Goal: Task Accomplishment & Management: Use online tool/utility

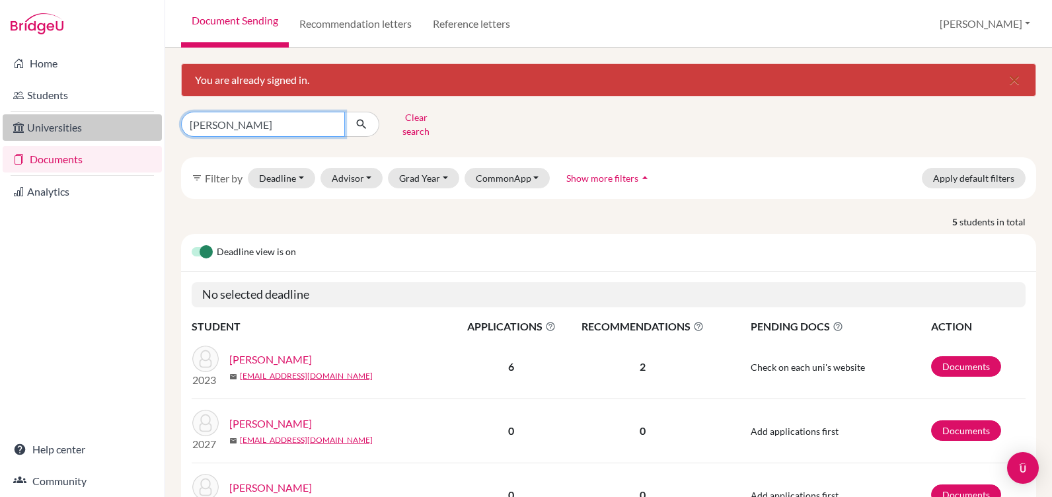
drag, startPoint x: 247, startPoint y: 124, endPoint x: 129, endPoint y: 135, distance: 118.1
click at [129, 135] on div "Home Students Universities Documents Analytics Help center Community Document S…" at bounding box center [526, 248] width 1052 height 497
type input "nazar"
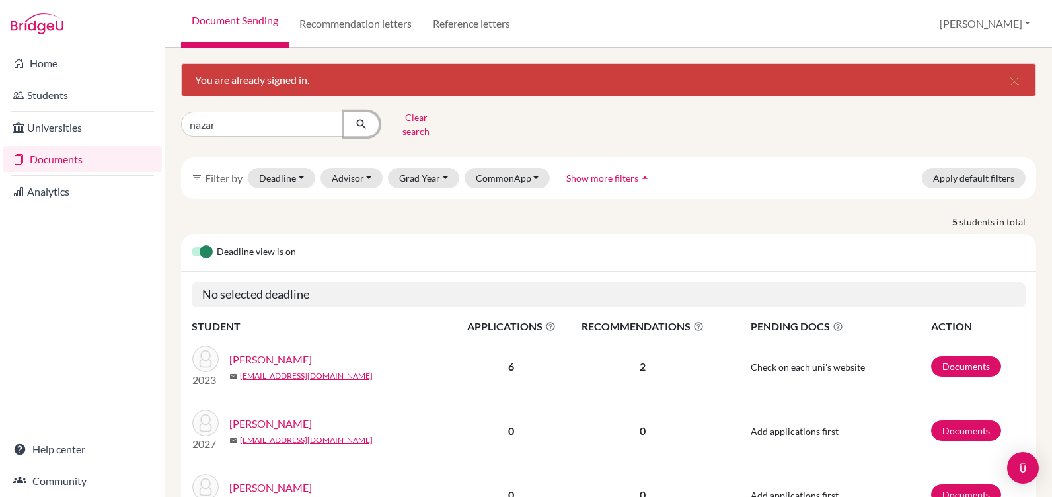
click at [365, 119] on icon "submit" at bounding box center [361, 124] width 13 height 13
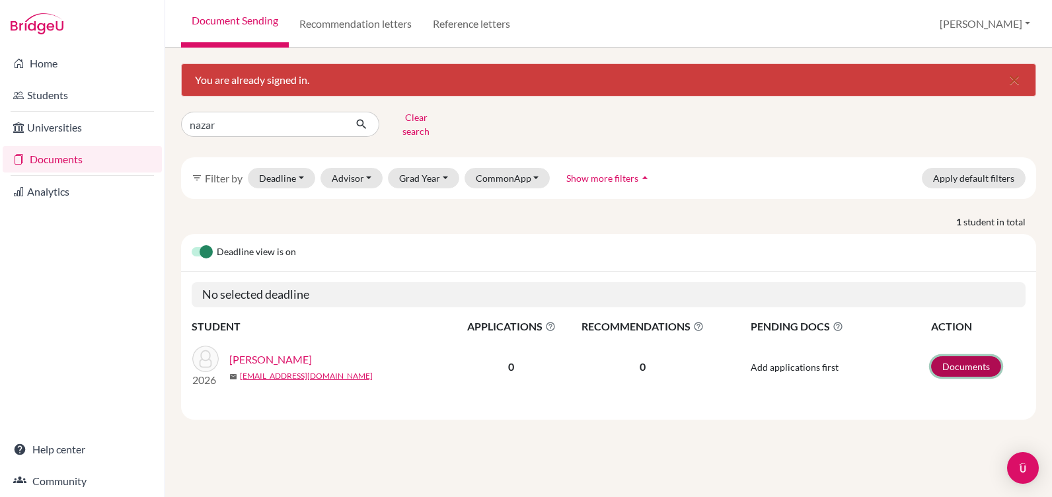
click at [958, 356] on link "Documents" at bounding box center [966, 366] width 70 height 20
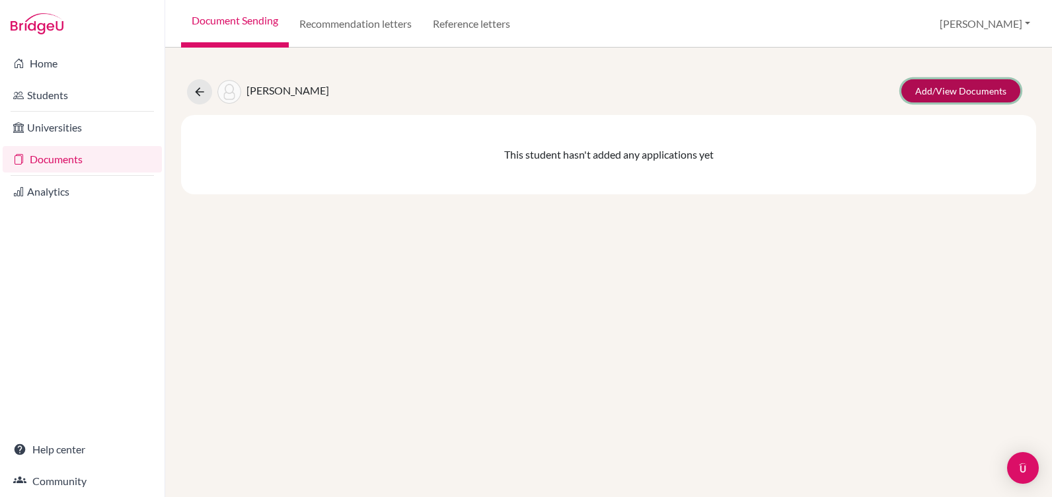
click at [966, 87] on link "Add/View Documents" at bounding box center [960, 90] width 119 height 23
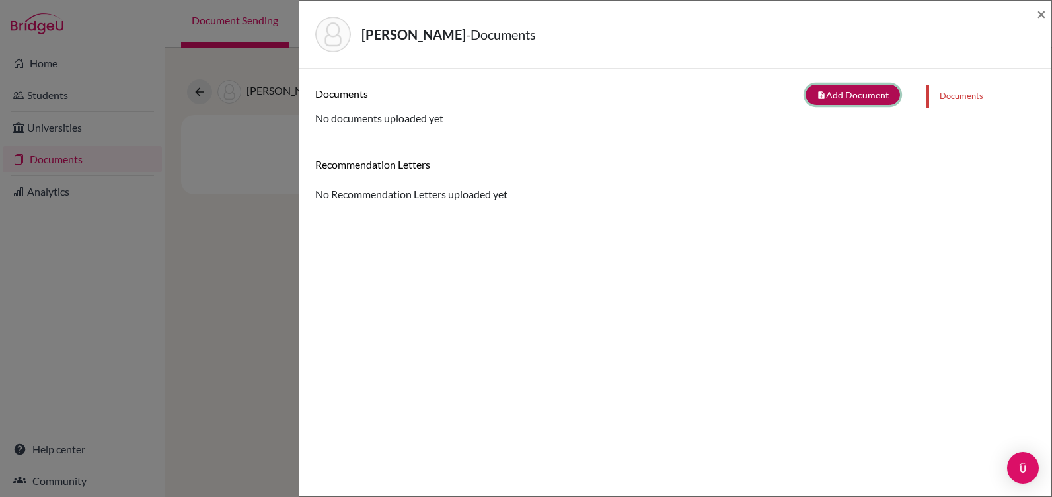
click at [835, 90] on button "note_add Add Document" at bounding box center [853, 95] width 95 height 20
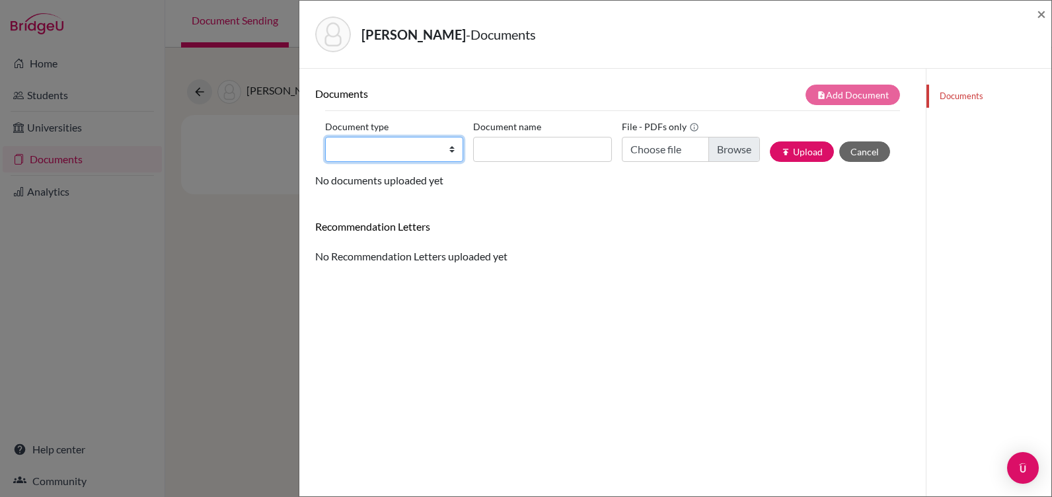
click at [399, 150] on select "Change explanation for Common App reports Counselor recommendation Internationa…" at bounding box center [394, 149] width 138 height 25
select select "4"
click at [325, 137] on select "Change explanation for Common App reports Counselor recommendation Internationa…" at bounding box center [394, 149] width 138 height 25
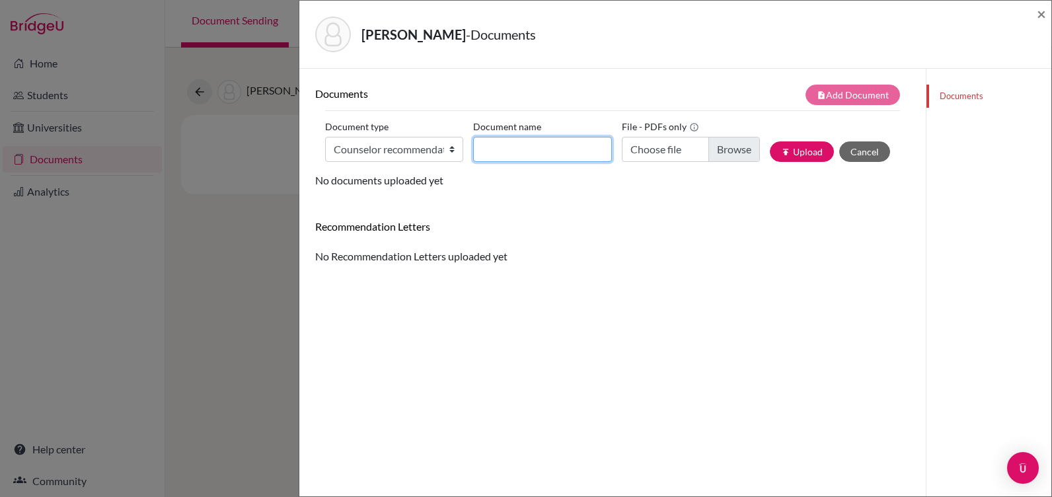
click at [478, 147] on input "Document name" at bounding box center [542, 149] width 138 height 25
type input "Mr. Swanson's letter"
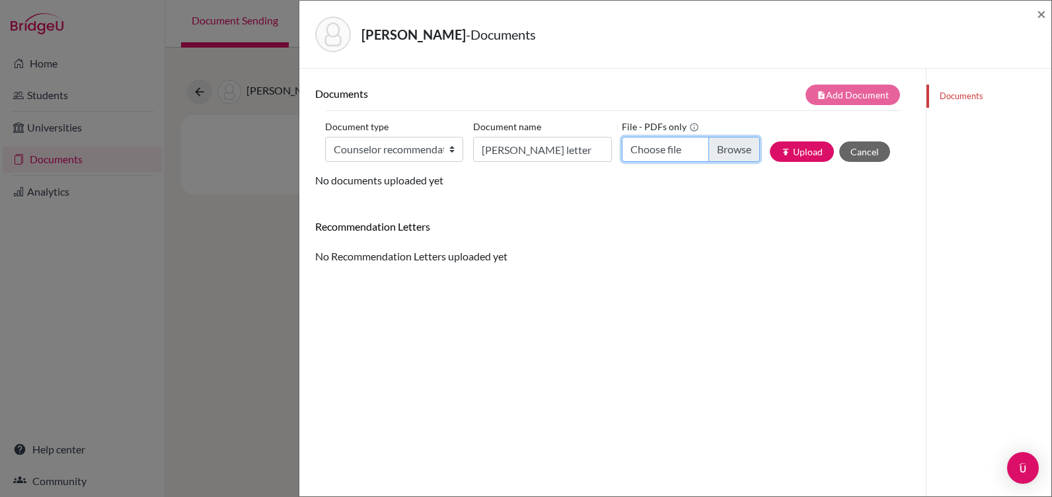
click at [724, 144] on input "Choose file" at bounding box center [691, 149] width 138 height 25
type input "C:\fakepath\NATALIA NAZAR RECOMMENDATION.pdf"
click at [794, 150] on button "publish Upload" at bounding box center [802, 151] width 64 height 20
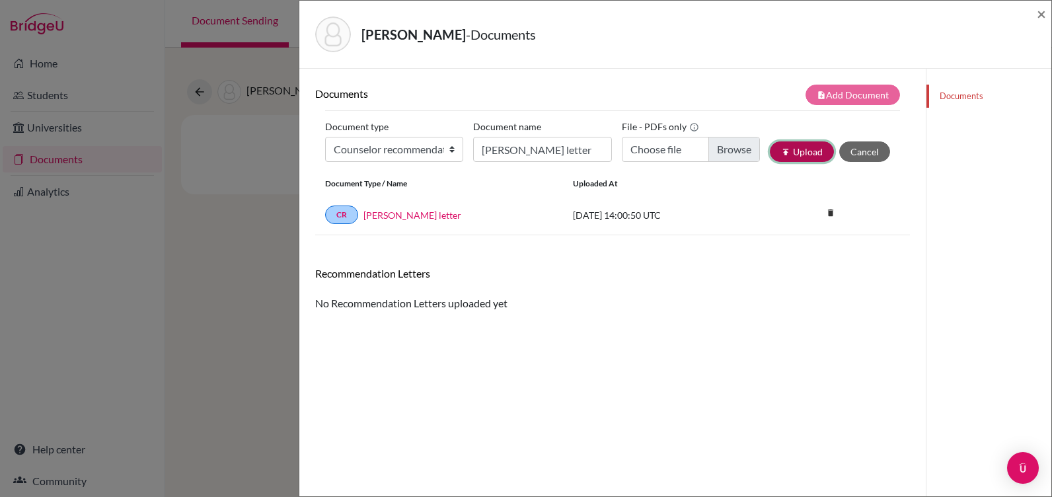
click at [786, 154] on button "publish Upload" at bounding box center [802, 151] width 64 height 20
click at [723, 338] on div "Documents note_add Add Document Document type Change explanation for Common App…" at bounding box center [612, 317] width 595 height 465
click at [1038, 13] on span "×" at bounding box center [1041, 13] width 9 height 19
